Goal: Task Accomplishment & Management: Manage account settings

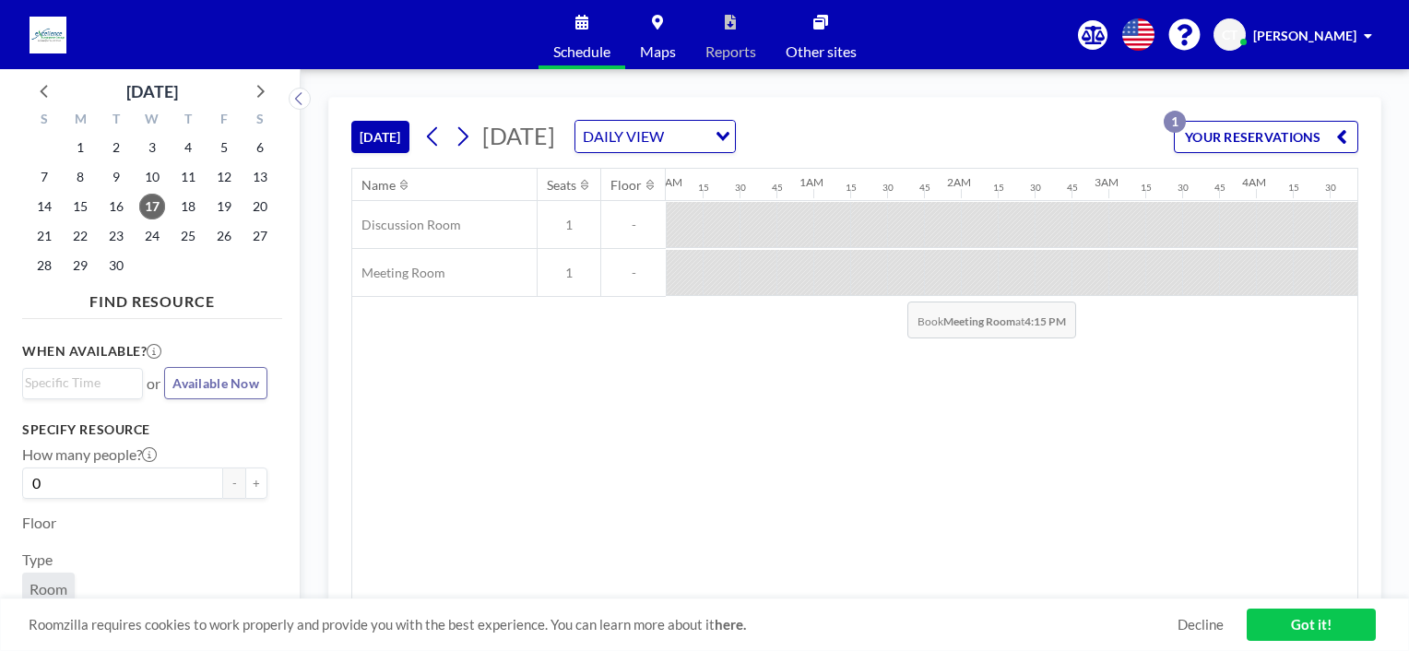
scroll to position [0, 2176]
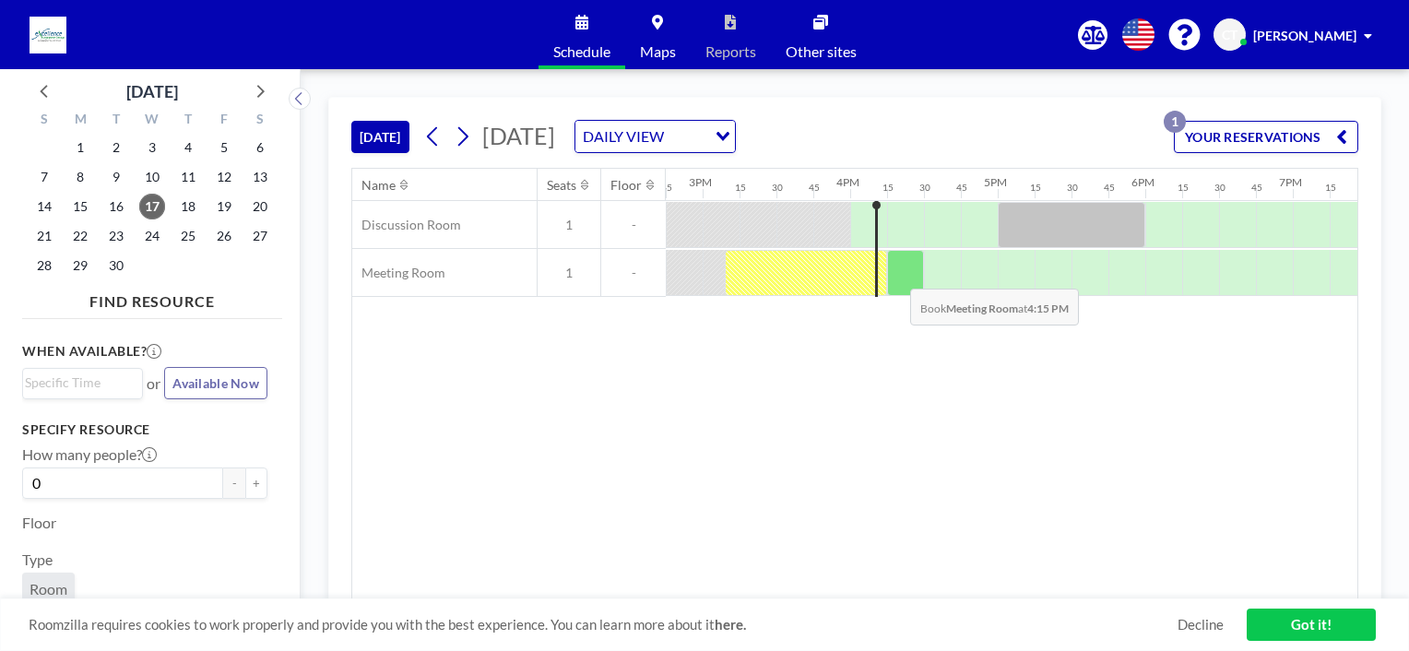
click at [895, 274] on div at bounding box center [905, 273] width 37 height 46
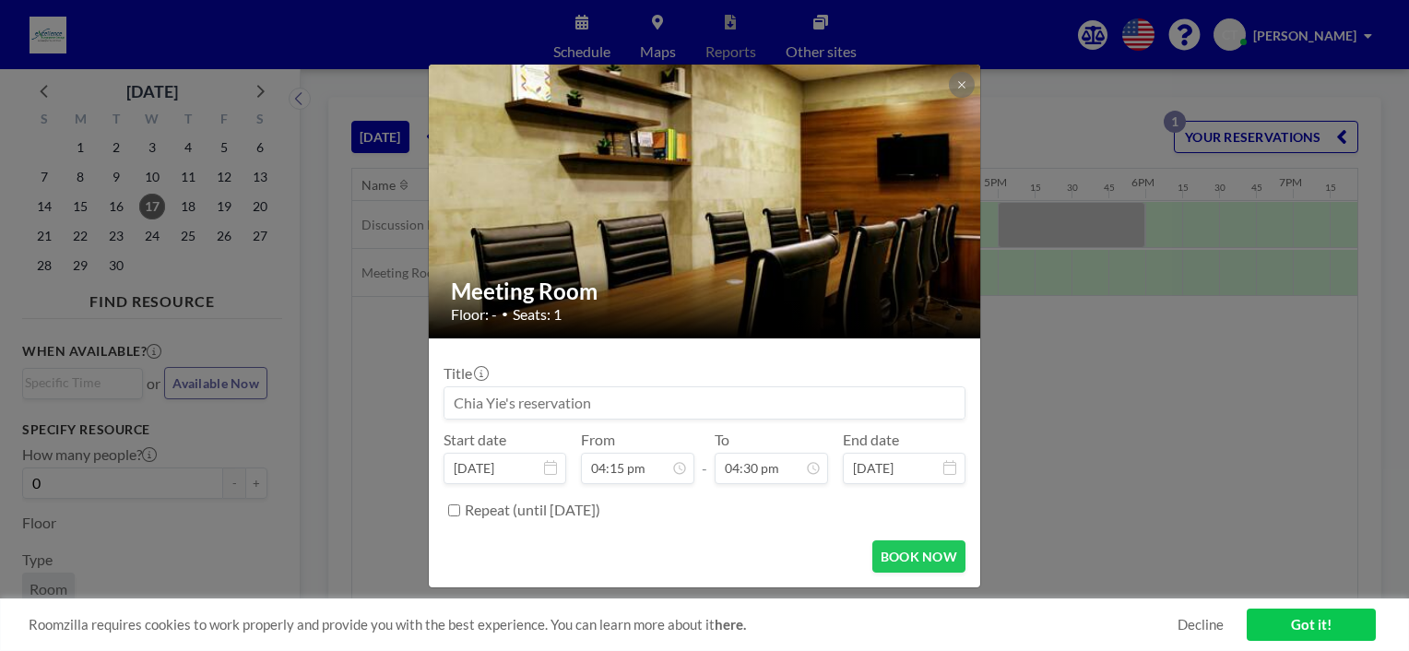
scroll to position [2167, 0]
click at [1152, 484] on div "Meeting Room Floor: - • Seats: 1 Title Start date [DATE] From 04:15 pm - To 04:…" at bounding box center [704, 325] width 1409 height 651
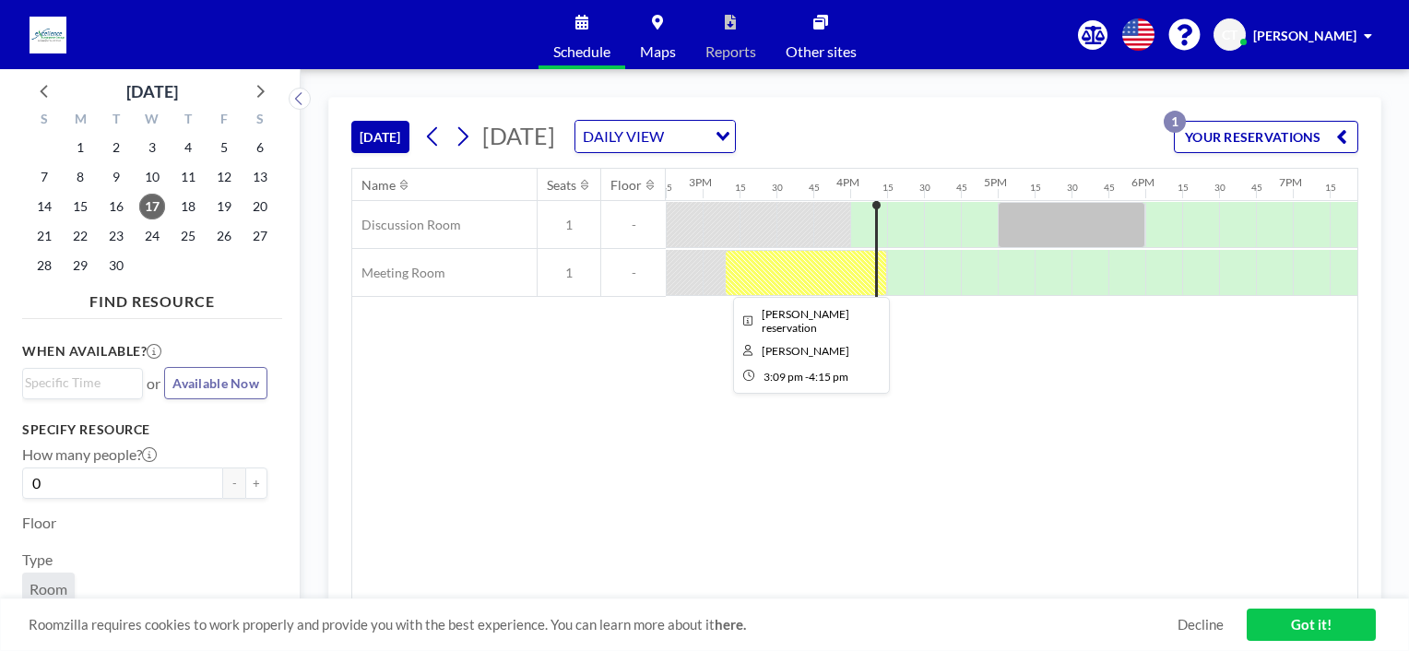
click at [850, 270] on div at bounding box center [806, 273] width 162 height 46
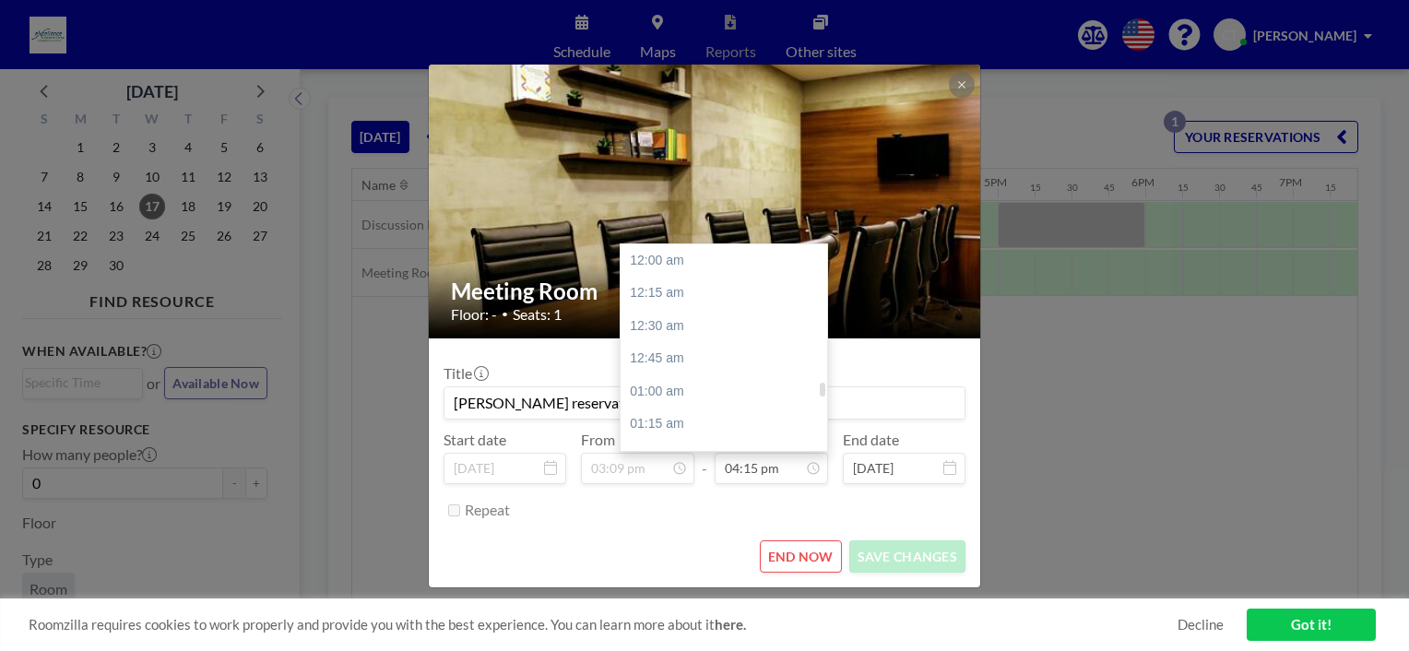
scroll to position [2134, 0]
click at [717, 352] on div "05:00 pm" at bounding box center [729, 358] width 216 height 33
type input "05:00 pm"
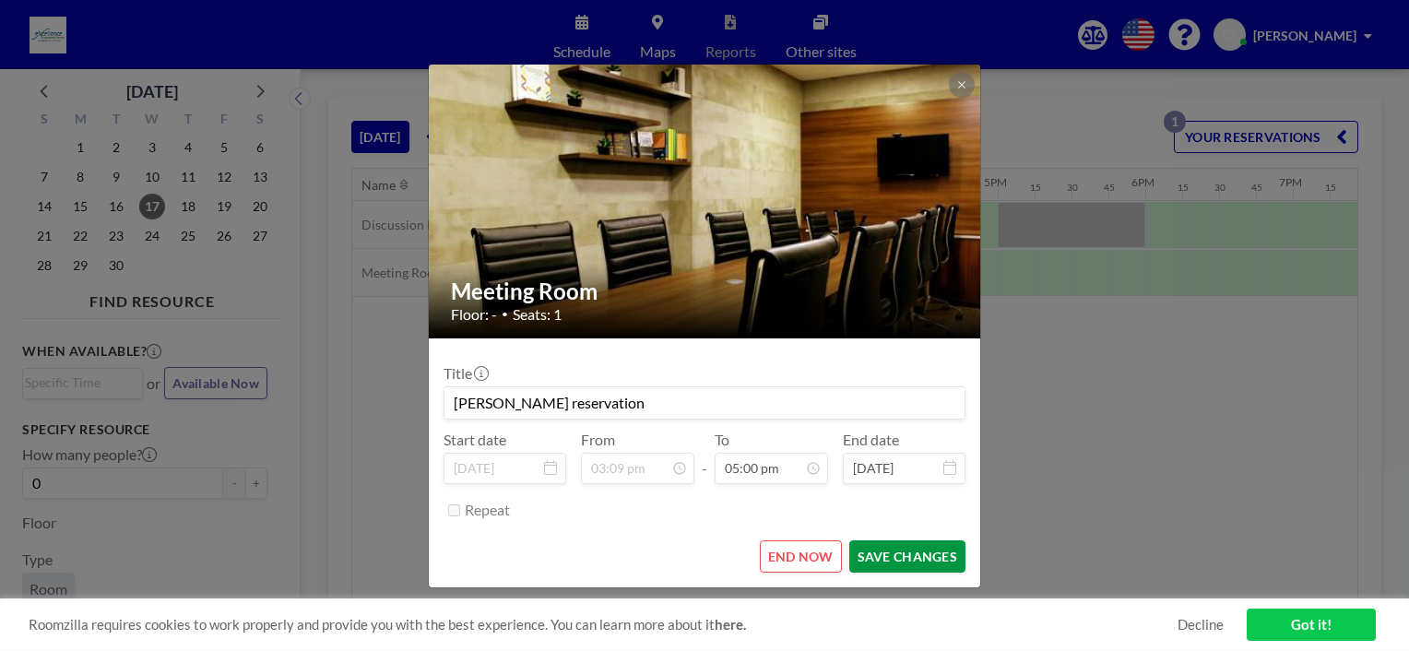
click at [875, 550] on button "SAVE CHANGES" at bounding box center [907, 556] width 116 height 32
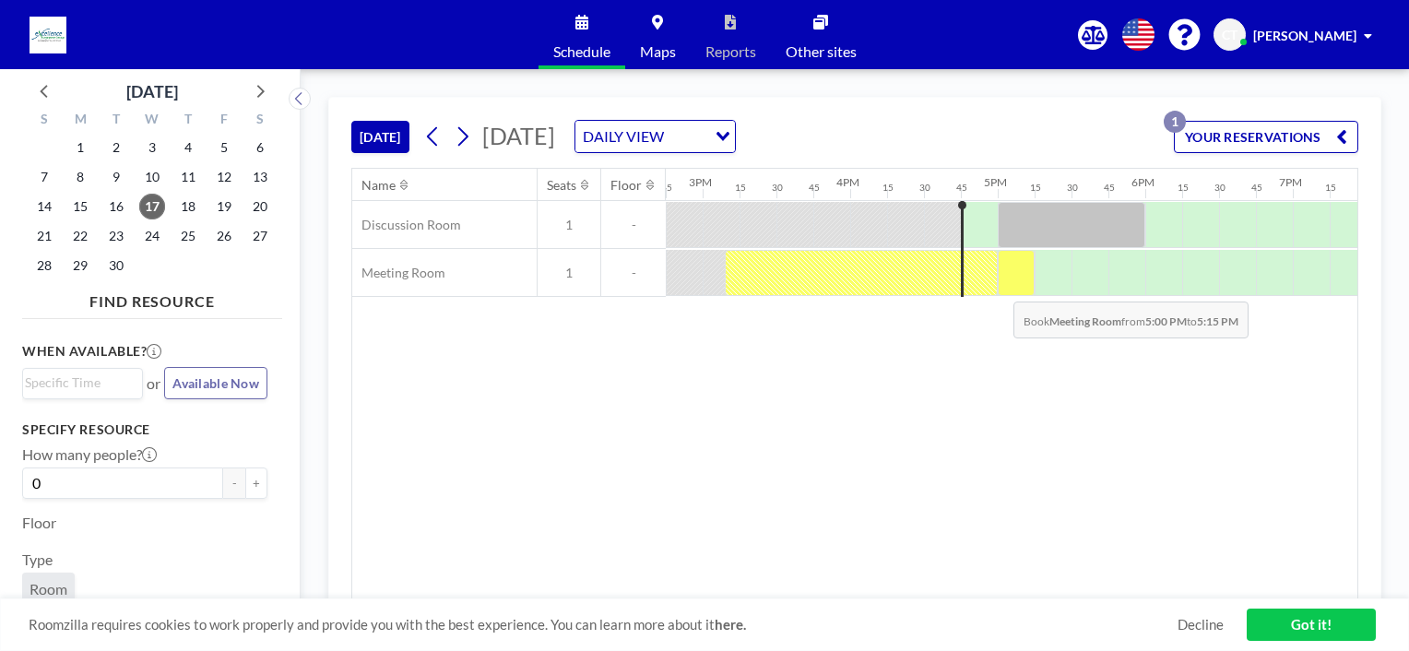
click at [999, 287] on div at bounding box center [1016, 273] width 37 height 46
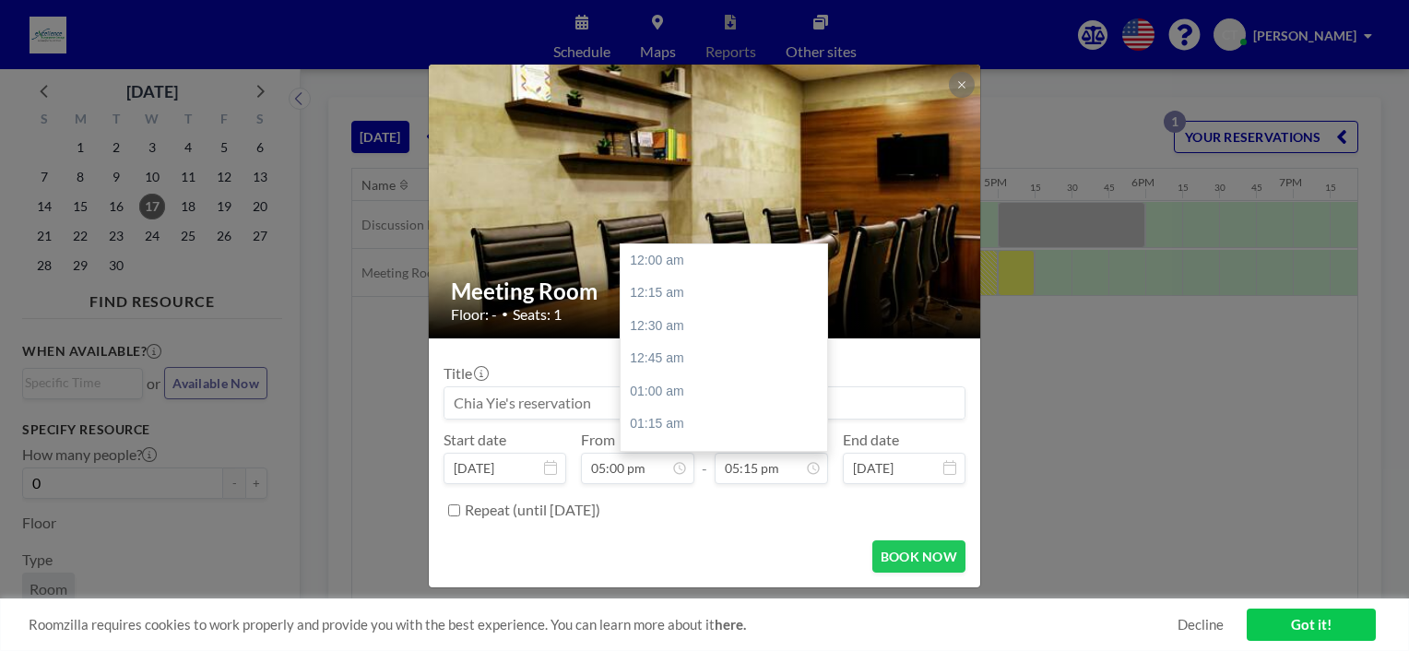
scroll to position [2265, 0]
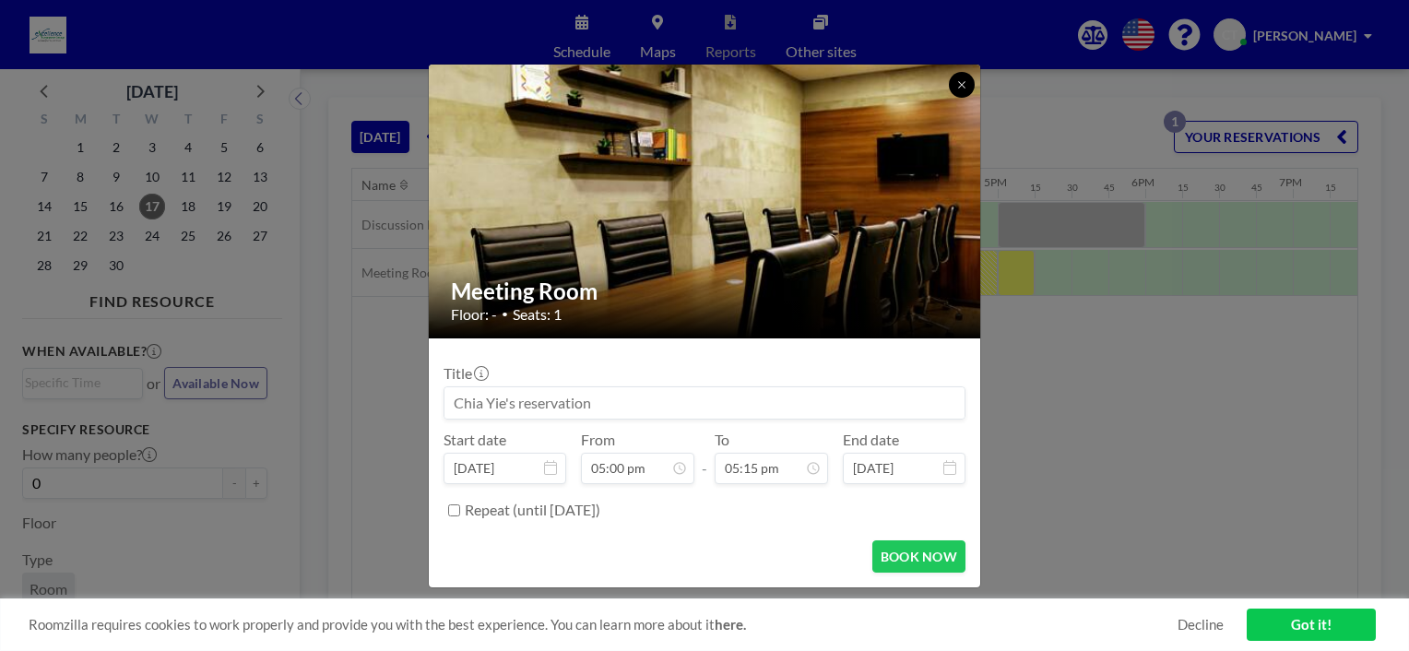
click at [959, 83] on icon at bounding box center [961, 84] width 11 height 11
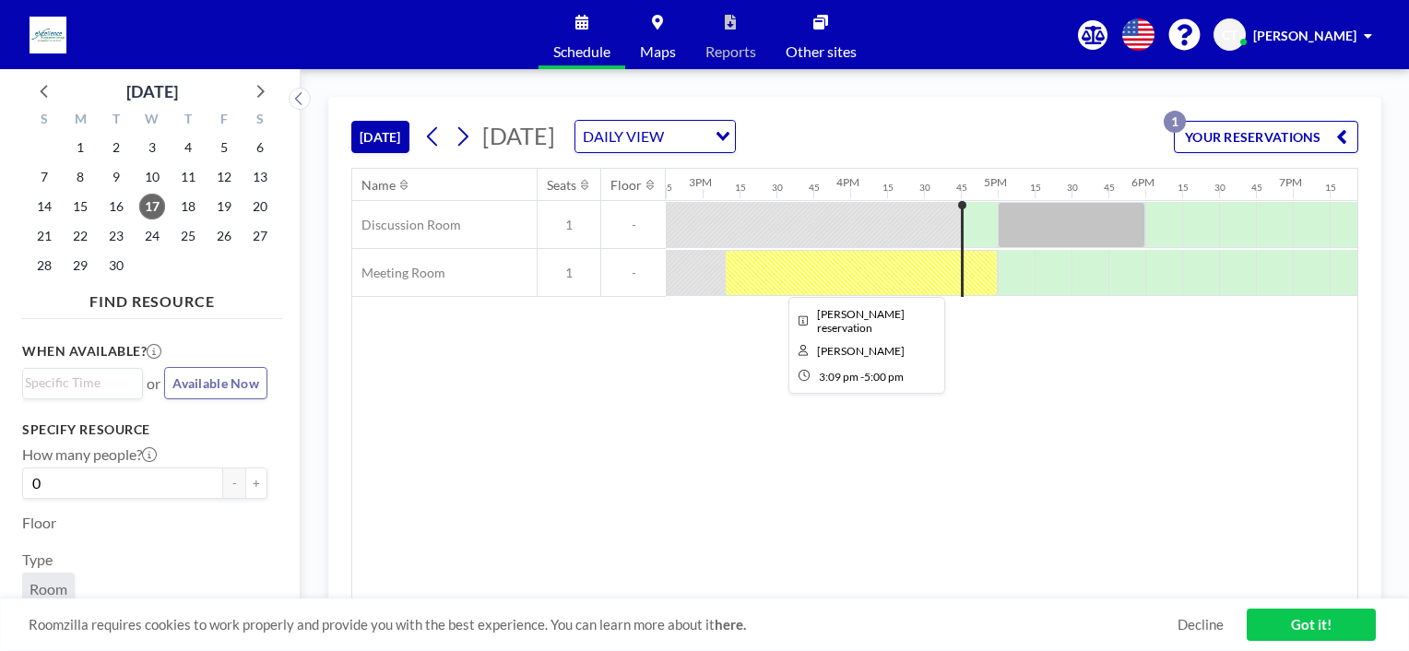
click at [972, 260] on div at bounding box center [861, 273] width 273 height 46
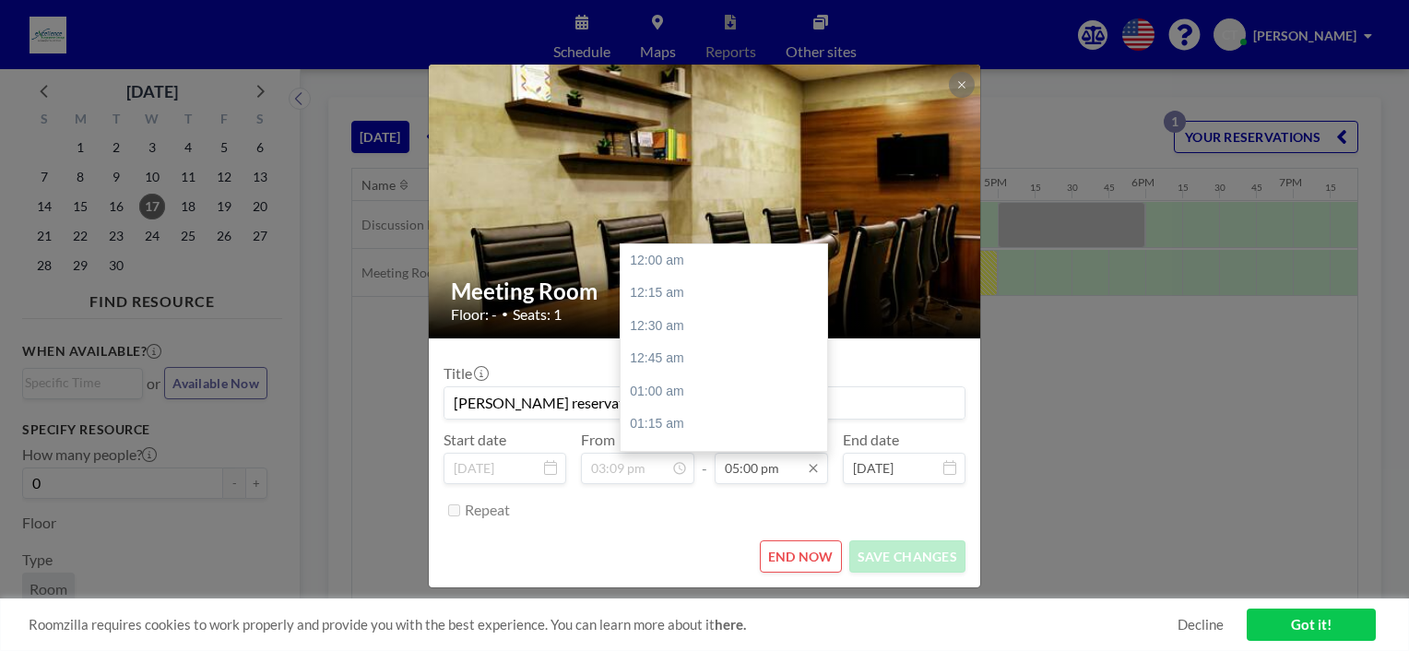
scroll to position [2232, 0]
click at [694, 385] on div "06:00 pm" at bounding box center [729, 391] width 216 height 33
type input "06:00 pm"
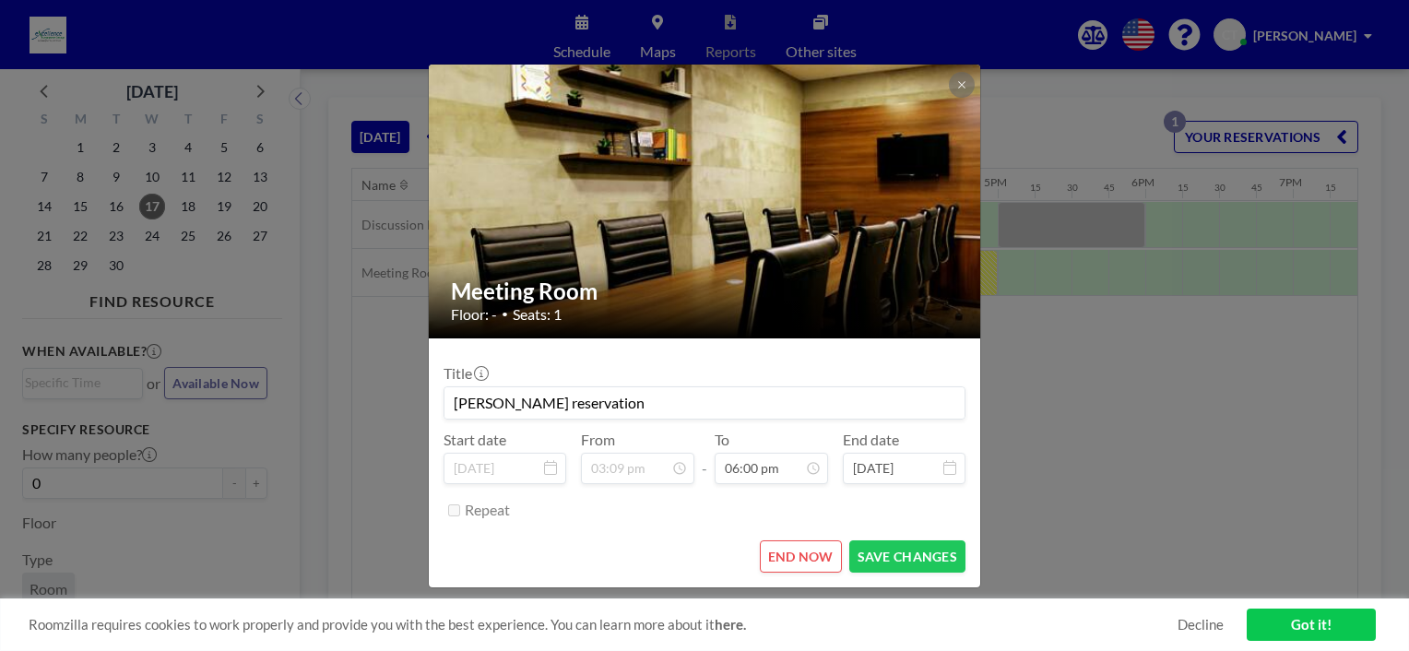
scroll to position [2364, 0]
click at [892, 550] on button "SAVE CHANGES" at bounding box center [907, 556] width 116 height 32
